Goal: Find specific page/section: Find specific page/section

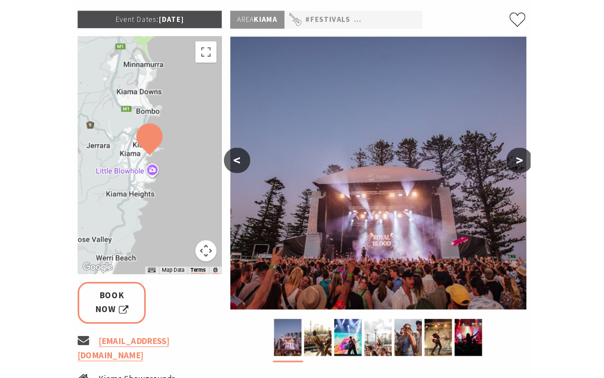
scroll to position [115, 0]
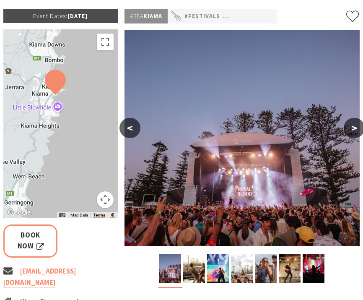
drag, startPoint x: 80, startPoint y: 130, endPoint x: 75, endPoint y: 102, distance: 28.2
click at [75, 102] on div at bounding box center [60, 123] width 115 height 189
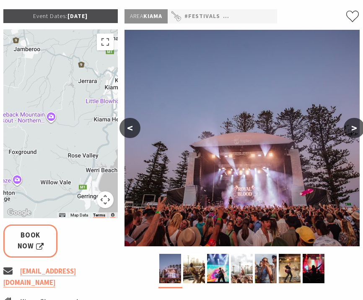
drag, startPoint x: 25, startPoint y: 124, endPoint x: 100, endPoint y: 117, distance: 74.9
click at [100, 117] on div at bounding box center [60, 123] width 115 height 189
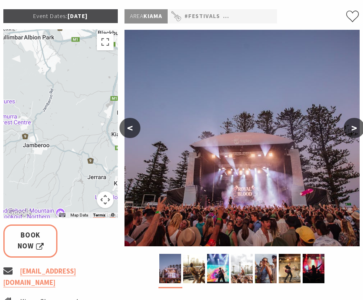
drag, startPoint x: 66, startPoint y: 81, endPoint x: 76, endPoint y: 177, distance: 97.3
click at [76, 177] on div at bounding box center [60, 123] width 115 height 189
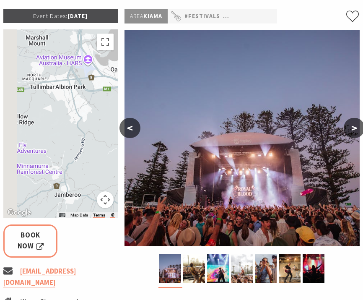
drag, startPoint x: 57, startPoint y: 105, endPoint x: 91, endPoint y: 158, distance: 63.1
click at [91, 158] on div at bounding box center [60, 123] width 115 height 189
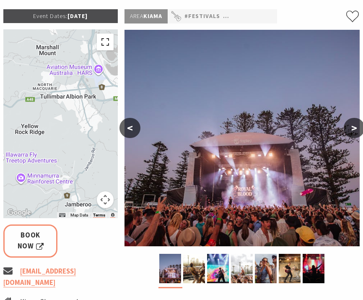
click at [105, 37] on button "Toggle fullscreen view" at bounding box center [105, 42] width 17 height 17
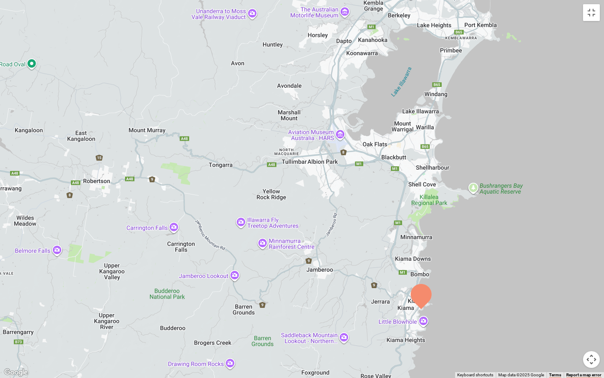
click at [340, 207] on div at bounding box center [302, 189] width 604 height 378
click at [363, 91] on div at bounding box center [302, 189] width 604 height 378
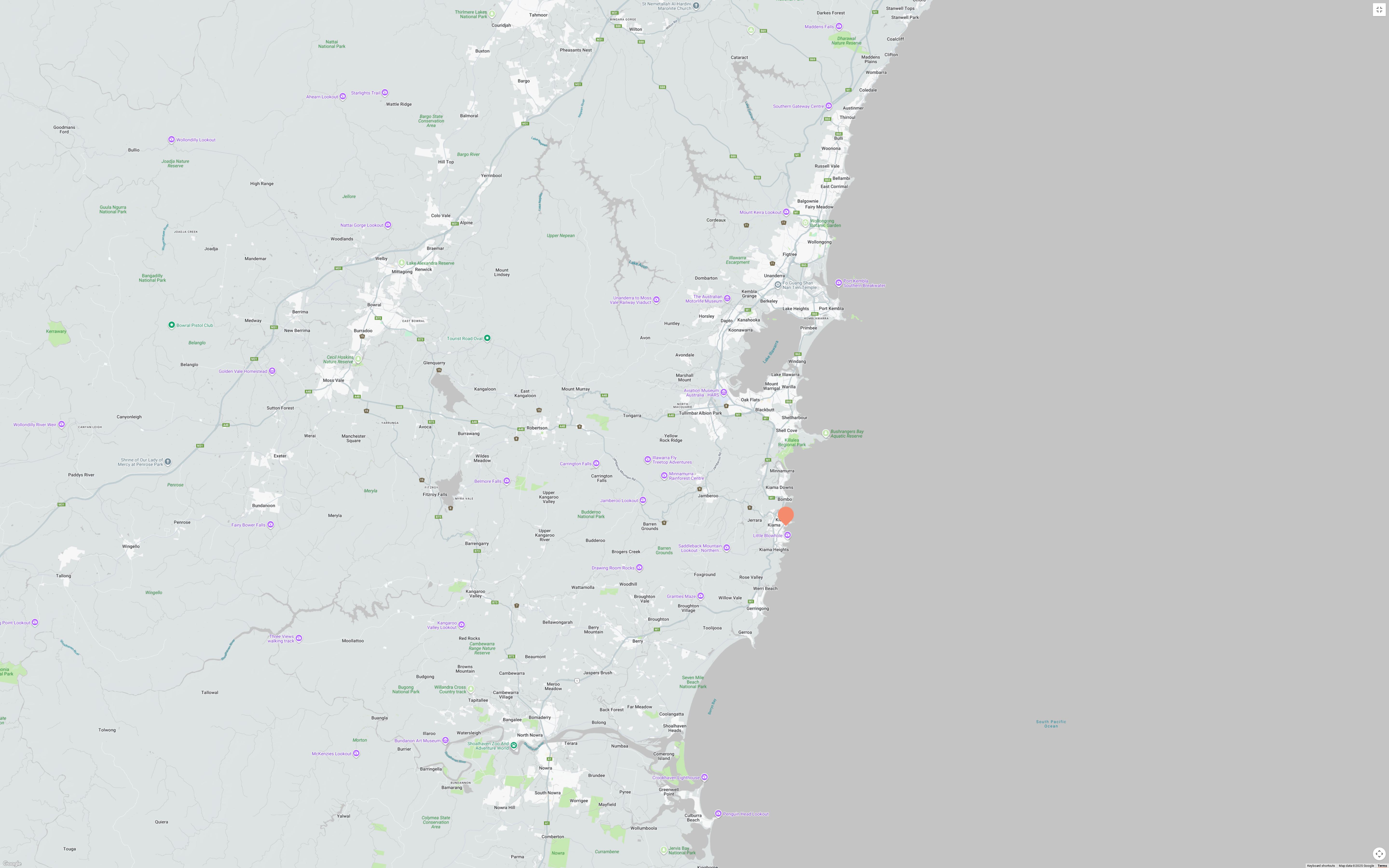
scroll to position [0, 0]
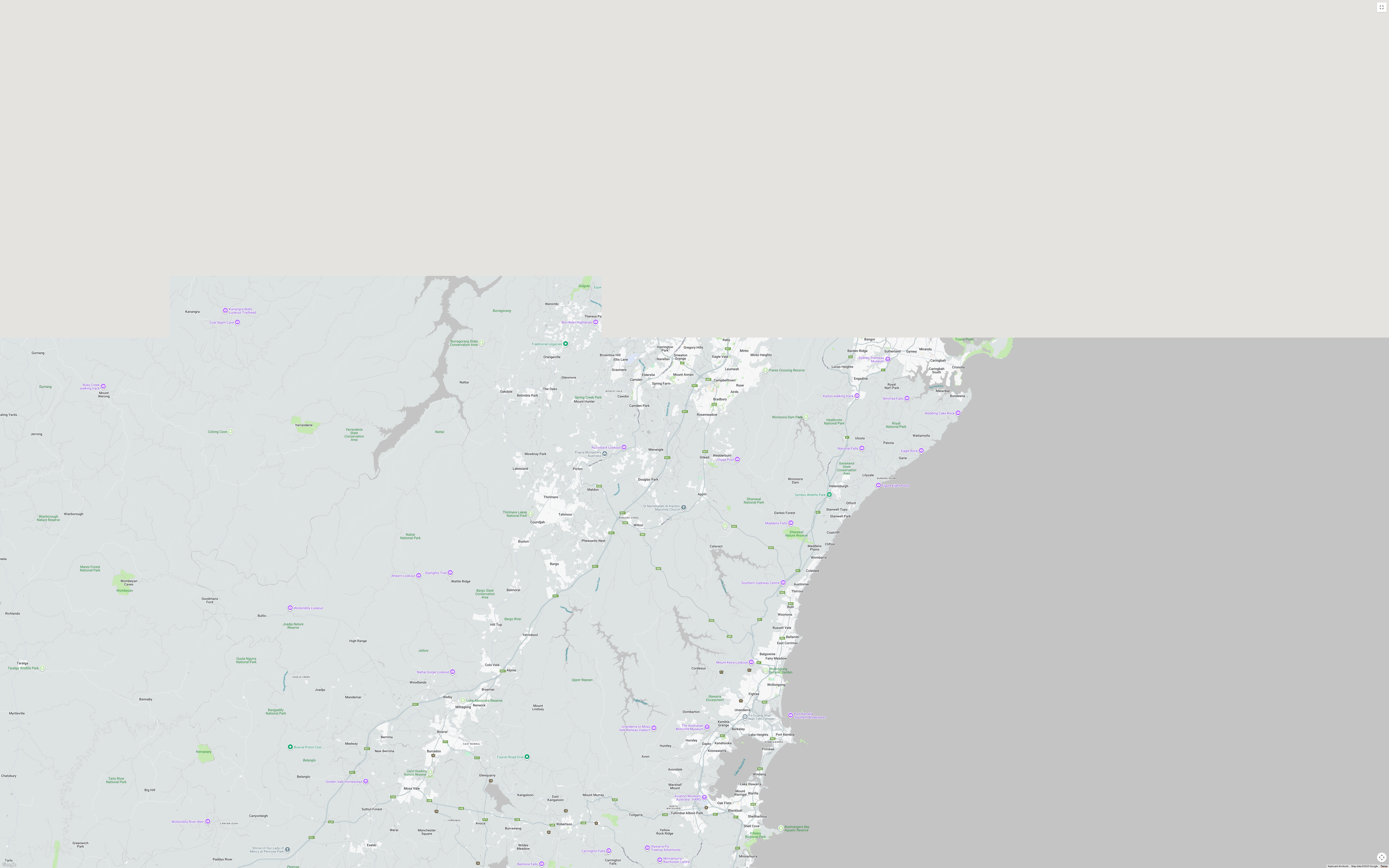
drag, startPoint x: 935, startPoint y: 200, endPoint x: 923, endPoint y: 596, distance: 396.2
click at [209, 172] on div at bounding box center [694, 434] width 1389 height 868
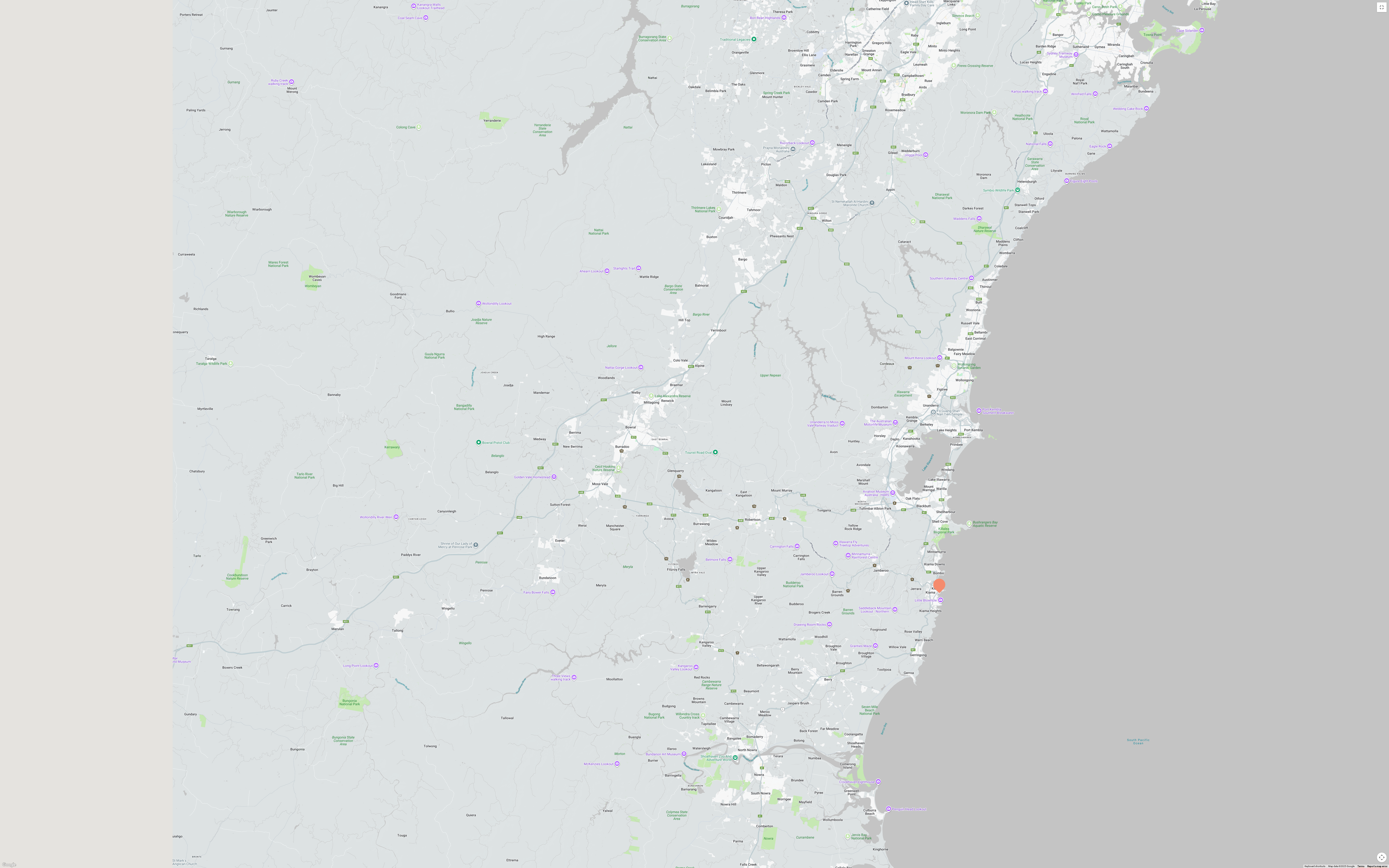
drag, startPoint x: 877, startPoint y: 606, endPoint x: 1065, endPoint y: 300, distance: 359.1
click at [209, 172] on div at bounding box center [694, 434] width 1389 height 868
